Goal: Book appointment/travel/reservation

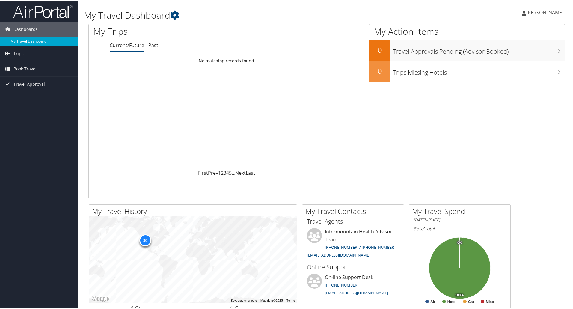
click at [29, 45] on link "My Travel Dashboard" at bounding box center [39, 40] width 78 height 9
click at [24, 67] on span "Book Travel" at bounding box center [24, 68] width 23 height 15
click at [33, 97] on link "Book/Manage Online Trips" at bounding box center [39, 98] width 78 height 9
